Goal: Task Accomplishment & Management: Use online tool/utility

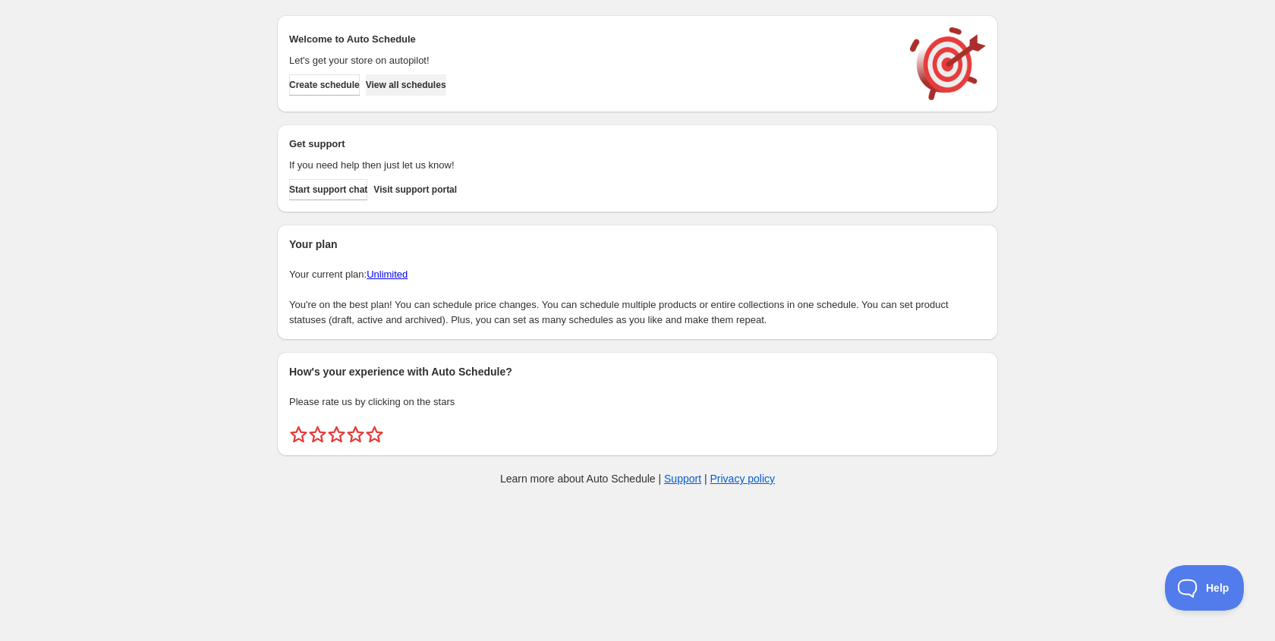
click at [412, 86] on span "View all schedules" at bounding box center [406, 85] width 80 height 12
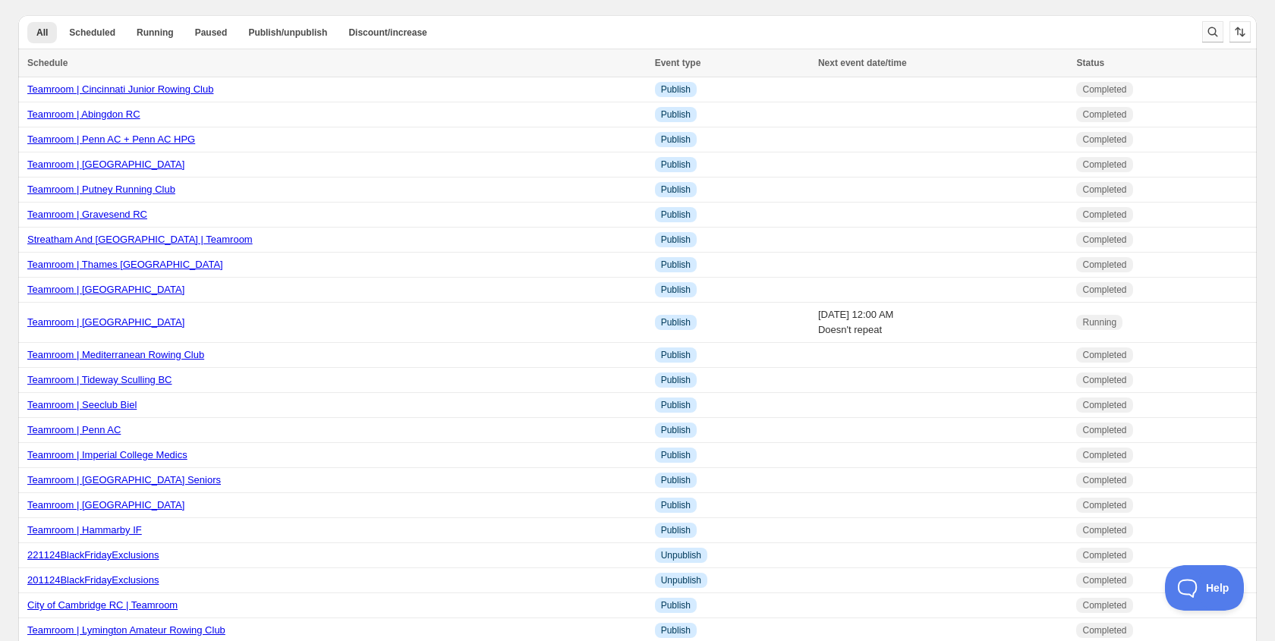
click at [1206, 27] on icon "Search and filter results" at bounding box center [1212, 31] width 15 height 15
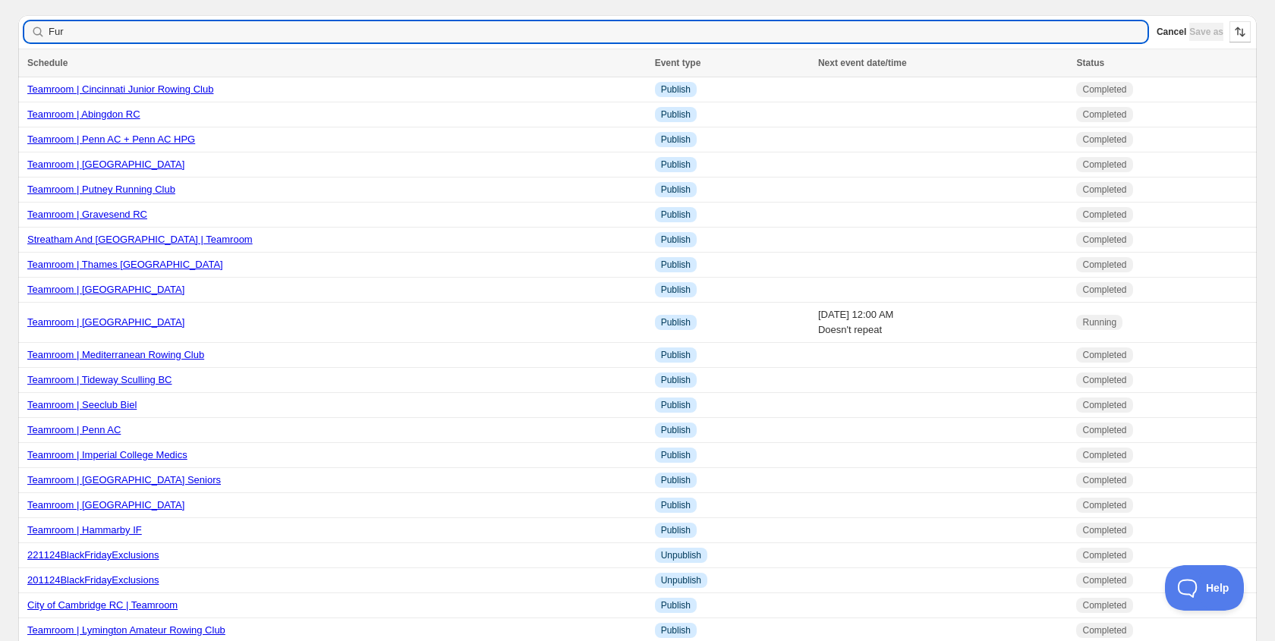
type input "Furn"
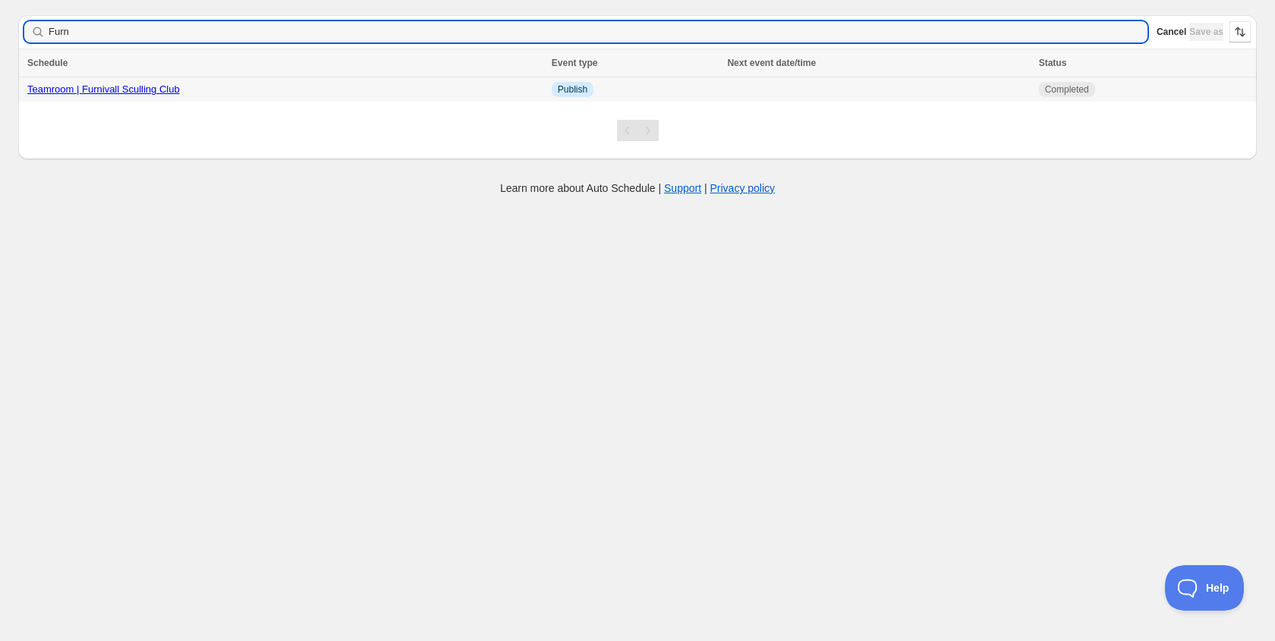
click at [170, 92] on link "Teamroom | Furnivall Sculling Club" at bounding box center [103, 88] width 153 height 11
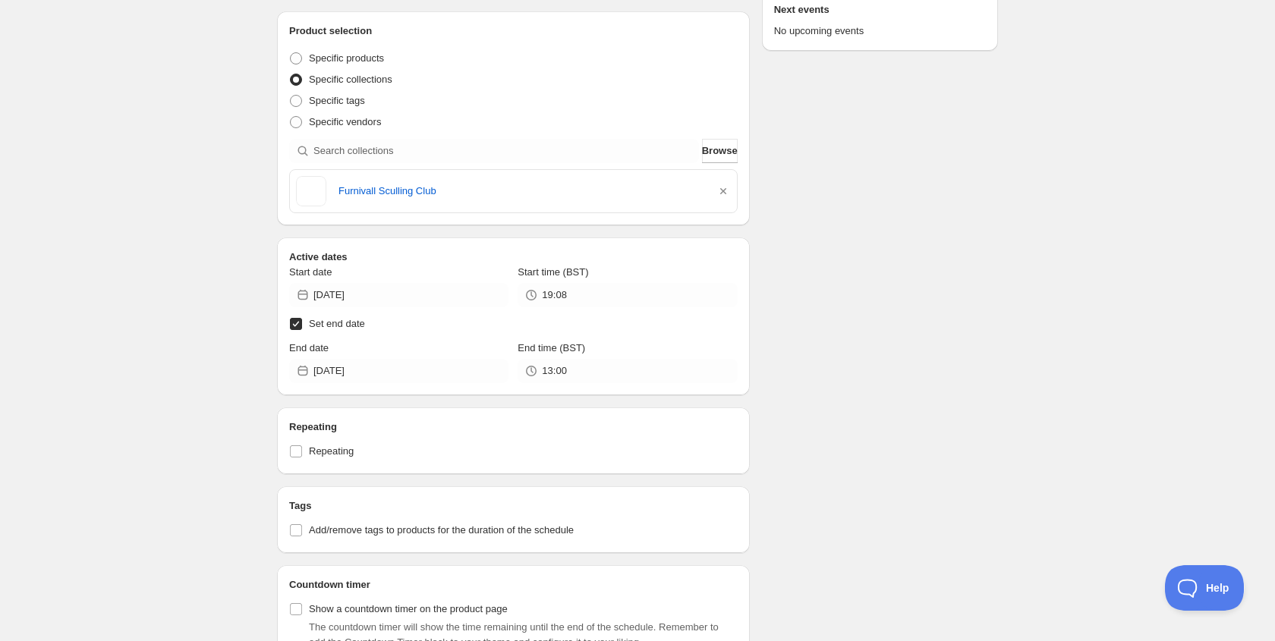
scroll to position [285, 0]
click at [385, 292] on input "[DATE]" at bounding box center [410, 296] width 195 height 24
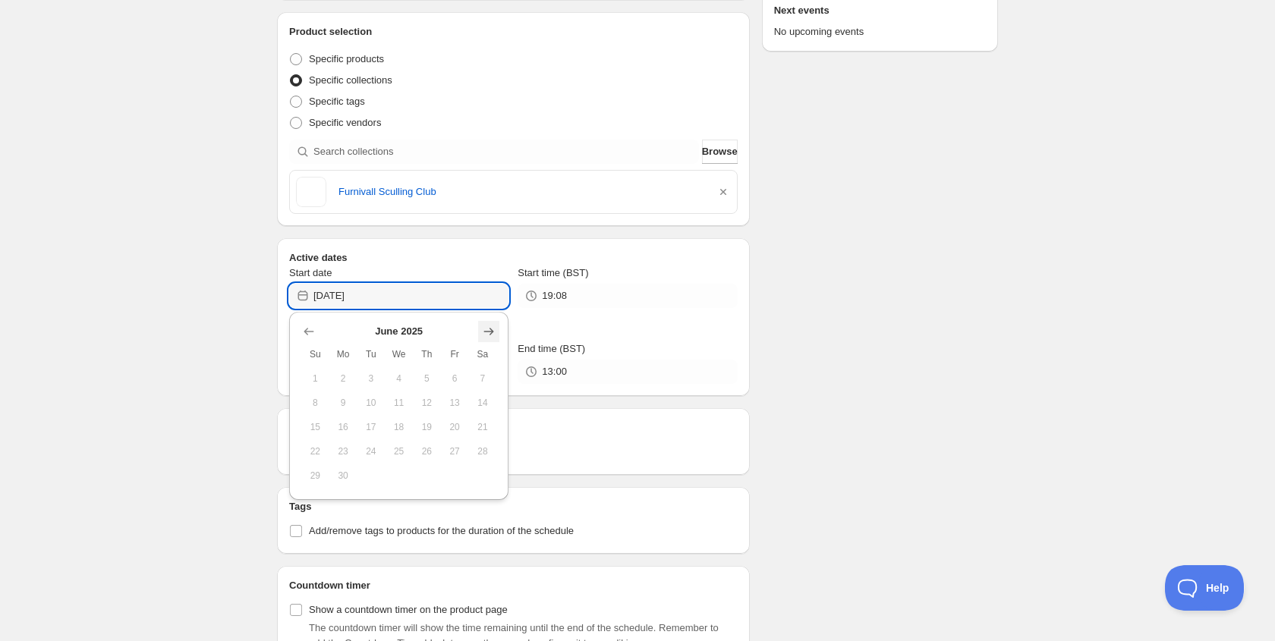
click at [489, 332] on icon "Show next month, July 2025" at bounding box center [489, 332] width 10 height 8
click at [489, 332] on icon "Show next month, August 2025" at bounding box center [489, 332] width 10 height 8
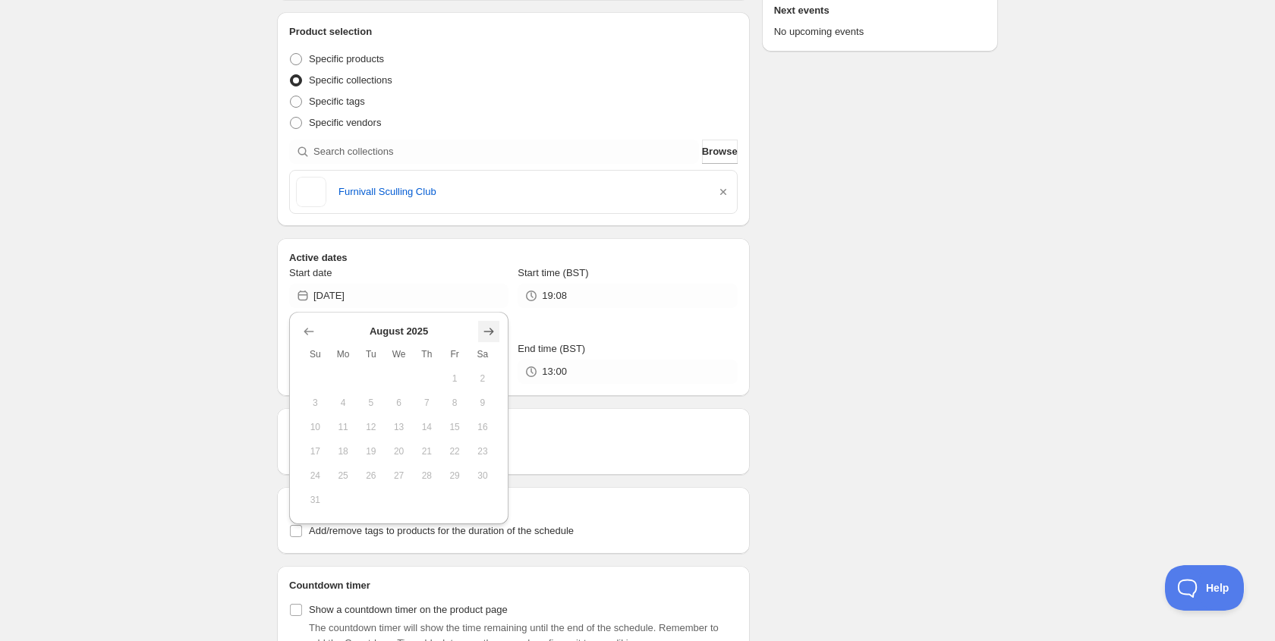
click at [489, 332] on icon "Show next month, September 2025" at bounding box center [489, 332] width 10 height 8
click at [370, 397] on span "9" at bounding box center [371, 403] width 16 height 12
type input "[DATE]"
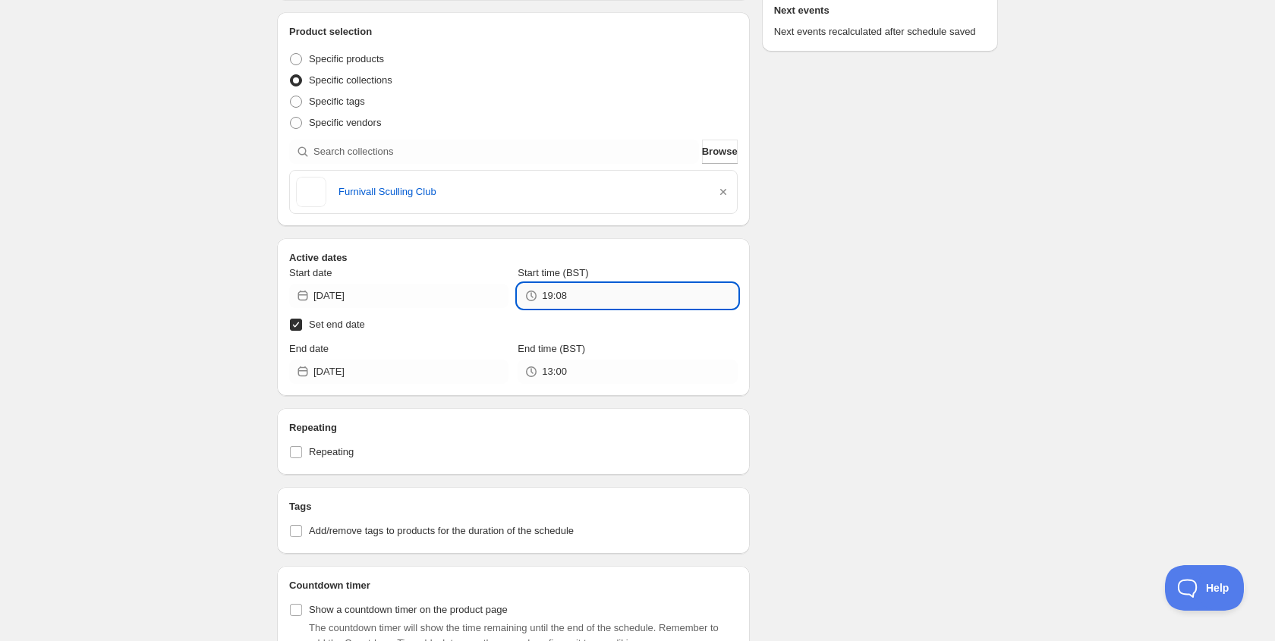
click at [582, 296] on input "19:08" at bounding box center [639, 296] width 195 height 24
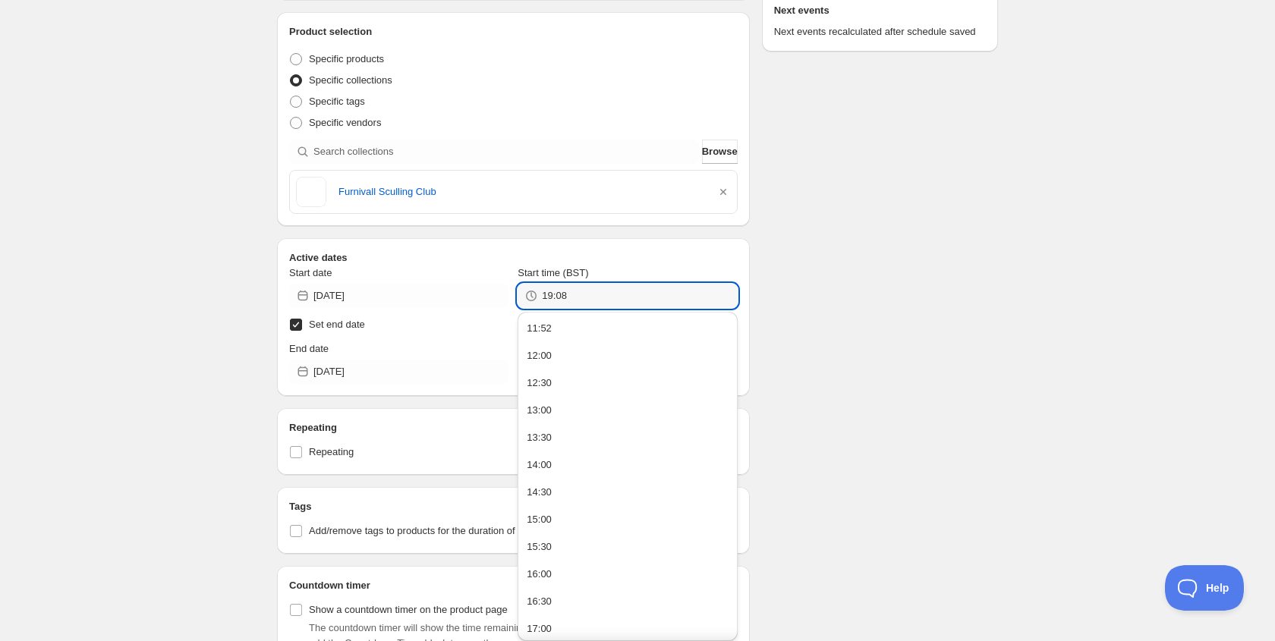
drag, startPoint x: 582, startPoint y: 296, endPoint x: 521, endPoint y: 296, distance: 61.5
click at [521, 296] on div "19:08" at bounding box center [627, 296] width 219 height 24
type input "11:55"
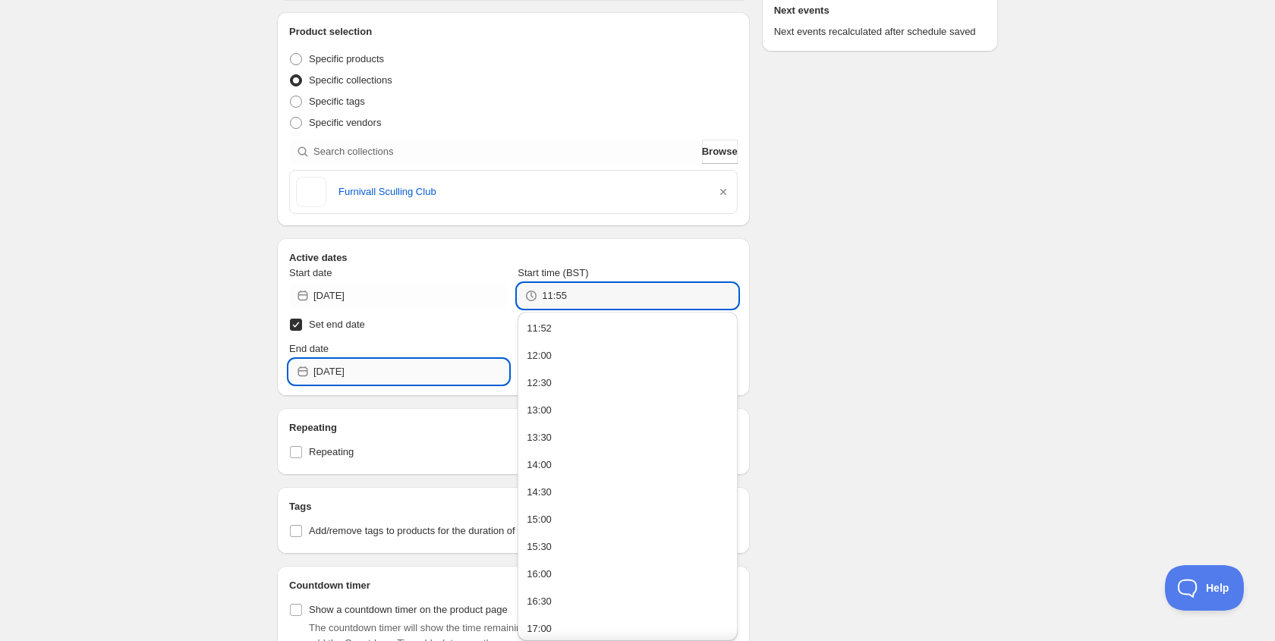
click at [387, 376] on input "[DATE]" at bounding box center [410, 372] width 195 height 24
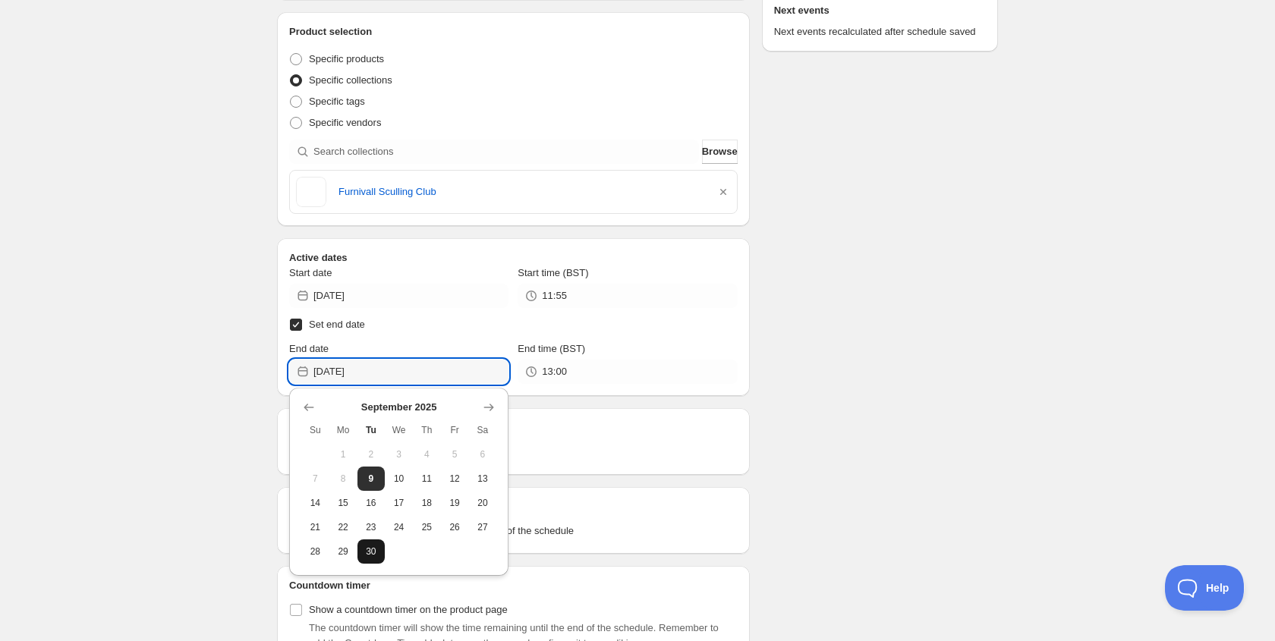
click at [369, 552] on span "30" at bounding box center [371, 552] width 16 height 12
type input "[DATE]"
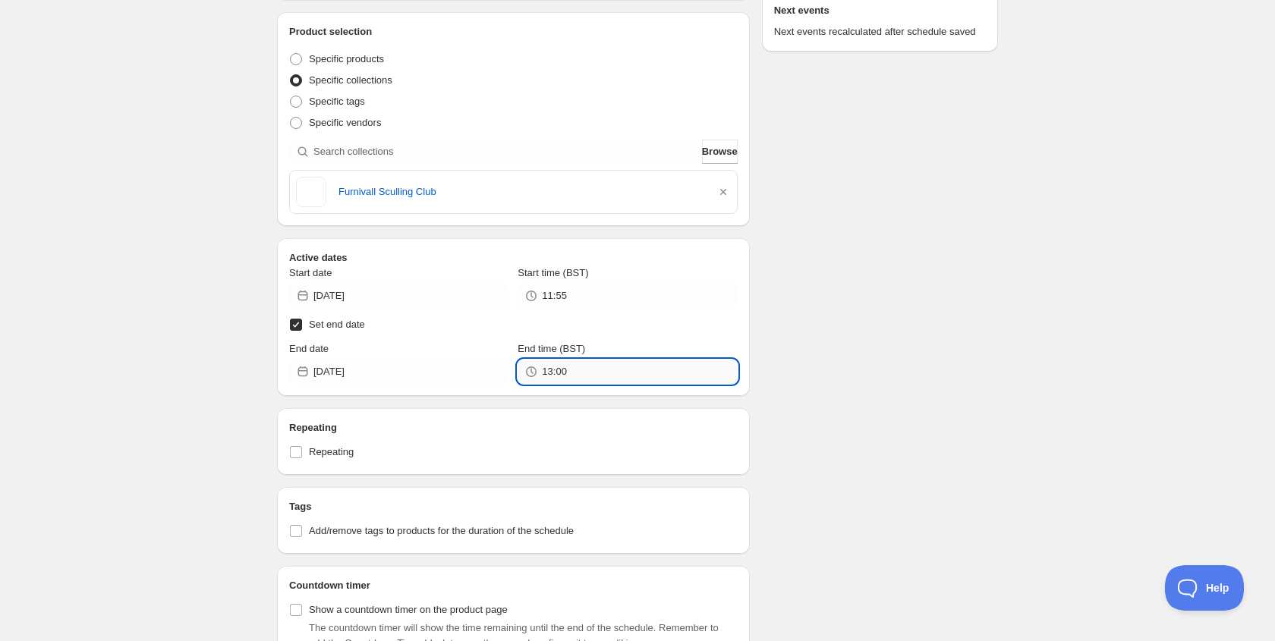
click at [562, 374] on input "13:00" at bounding box center [639, 372] width 195 height 24
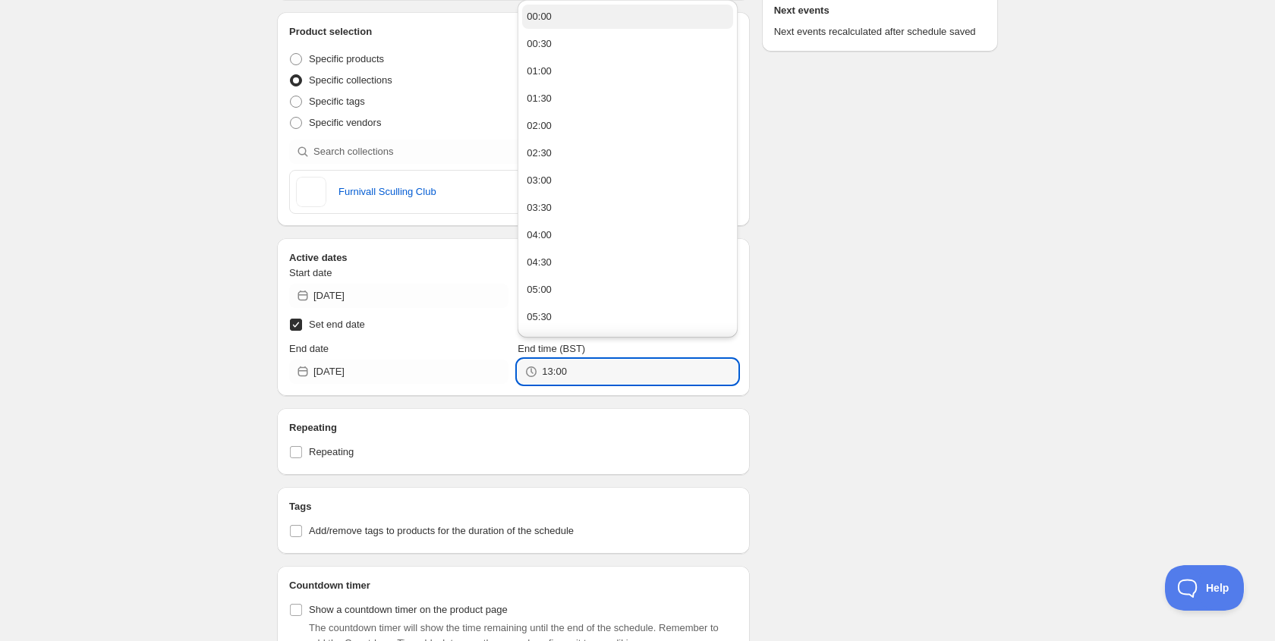
click at [551, 17] on div "00:00" at bounding box center [539, 16] width 25 height 15
type input "00:00"
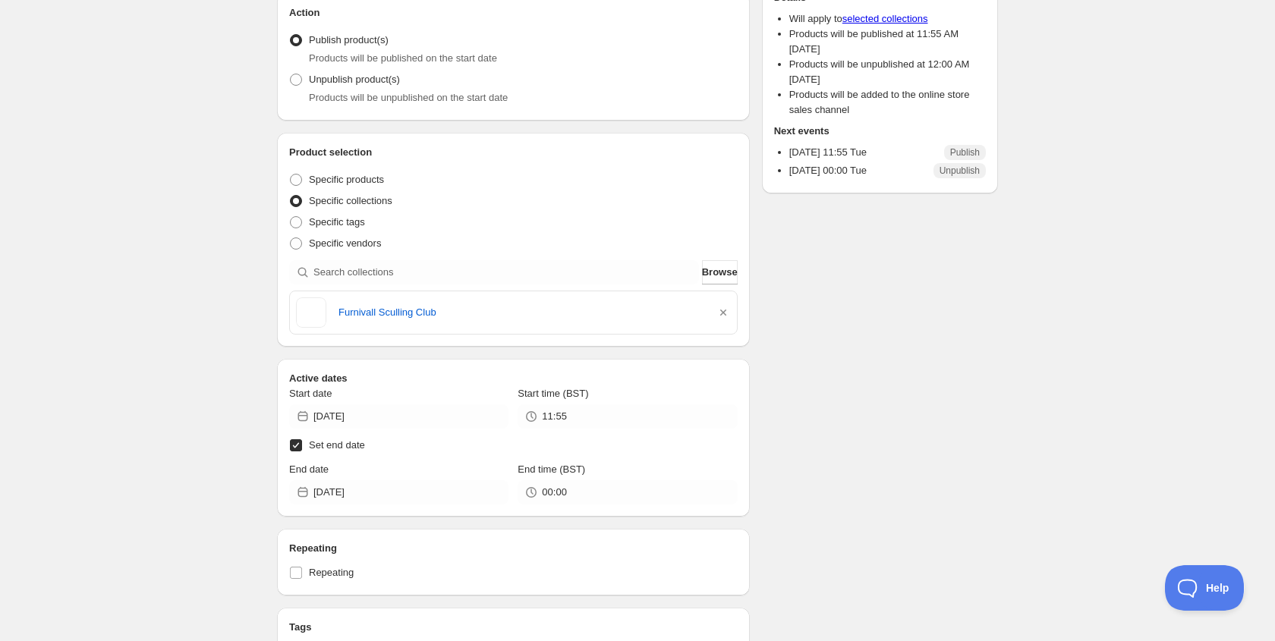
scroll to position [0, 0]
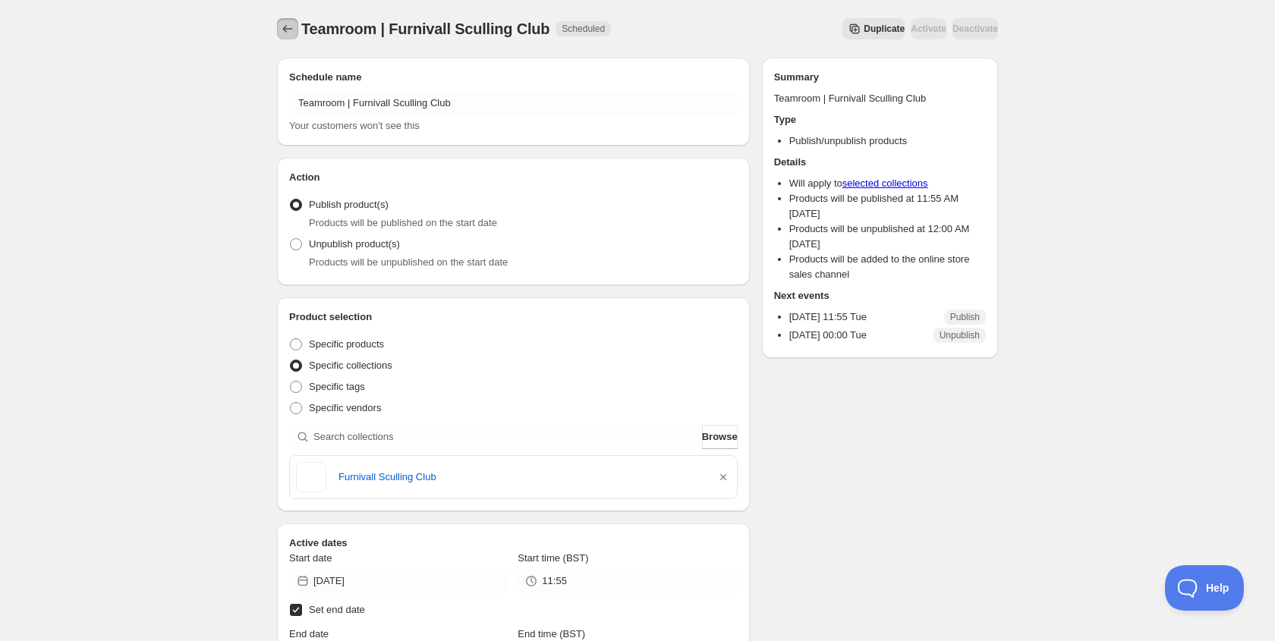
click at [288, 26] on icon "Schedules" at bounding box center [287, 28] width 15 height 15
